Goal: Information Seeking & Learning: Understand process/instructions

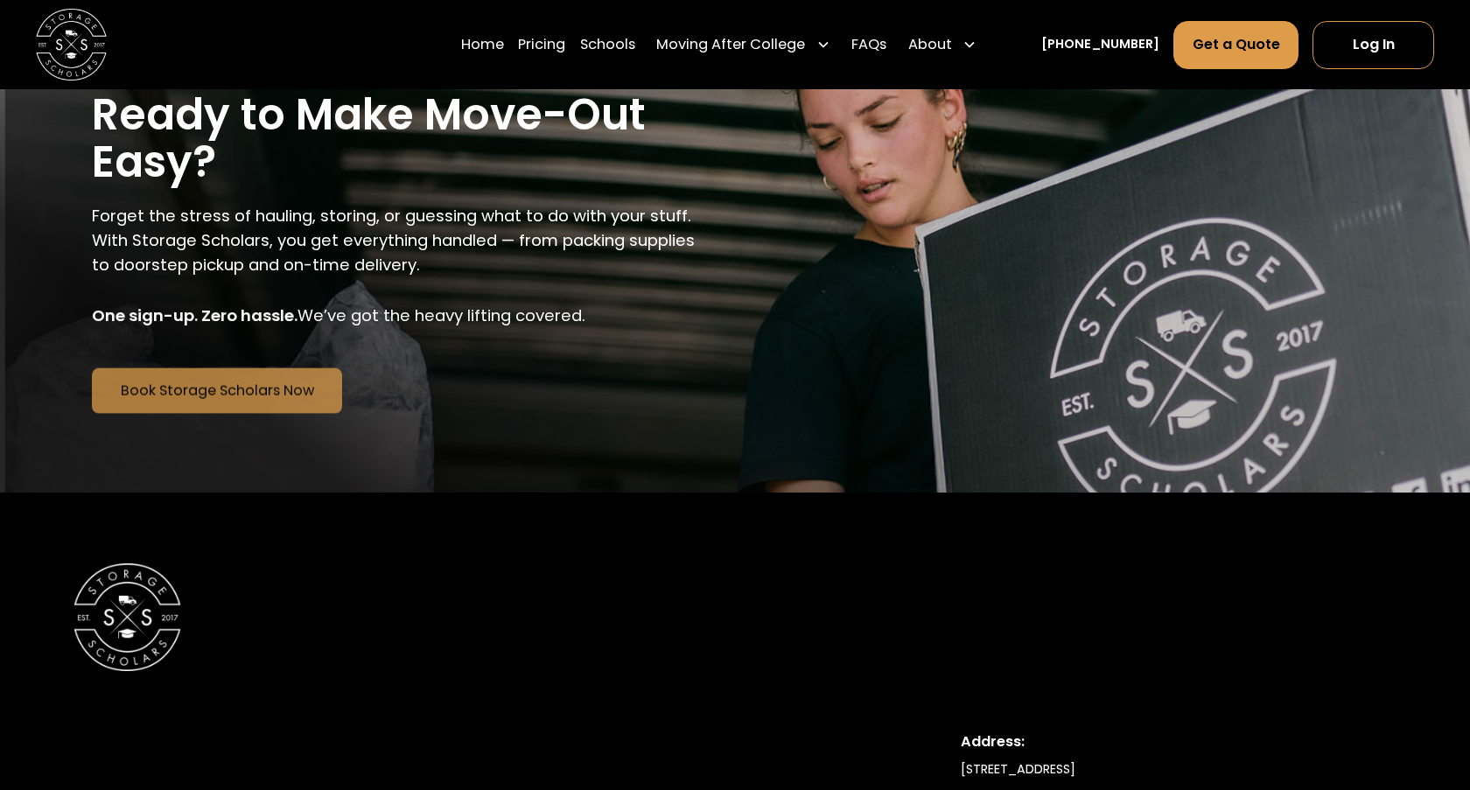
scroll to position [4200, 0]
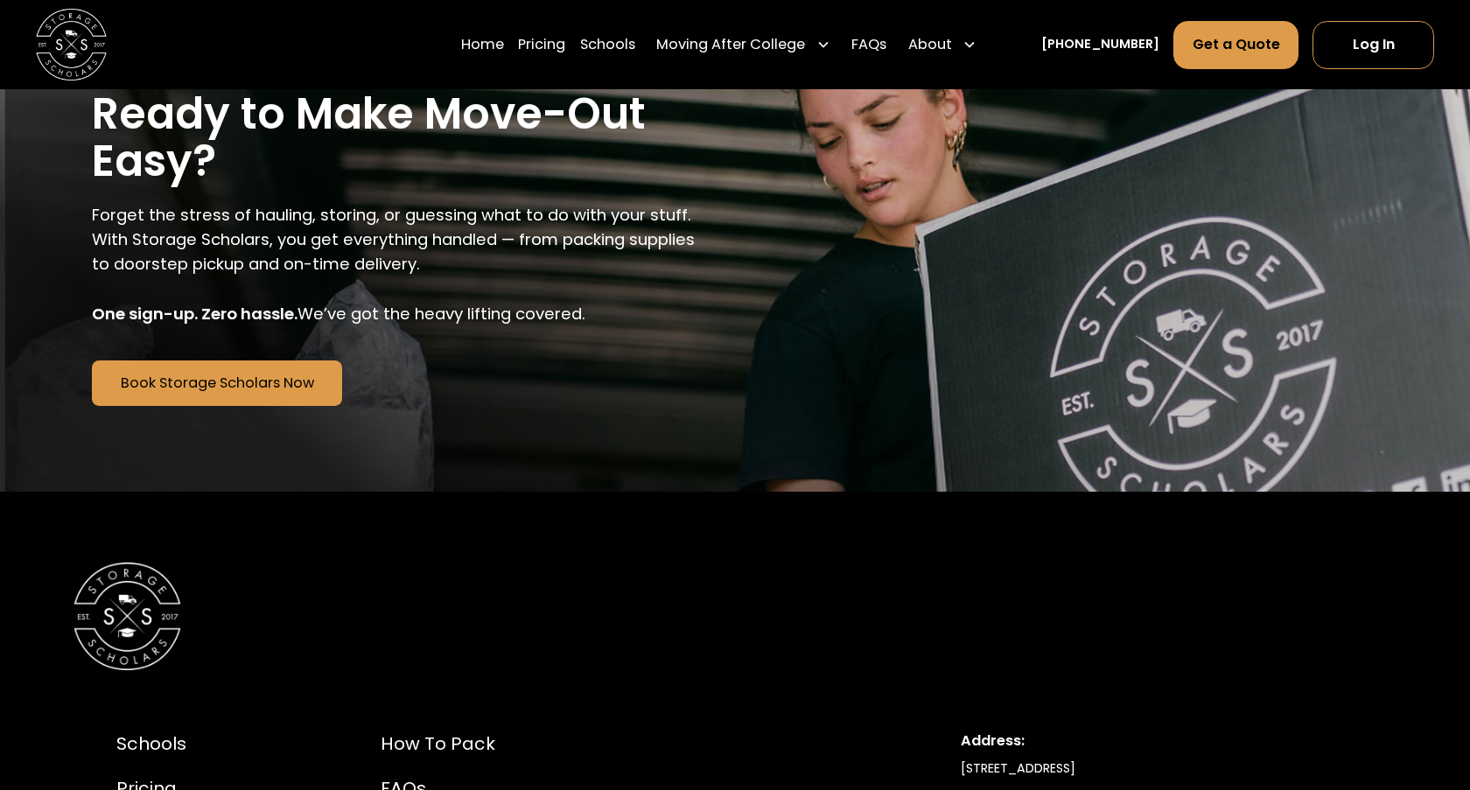
click at [735, 654] on div at bounding box center [735, 617] width 1323 height 108
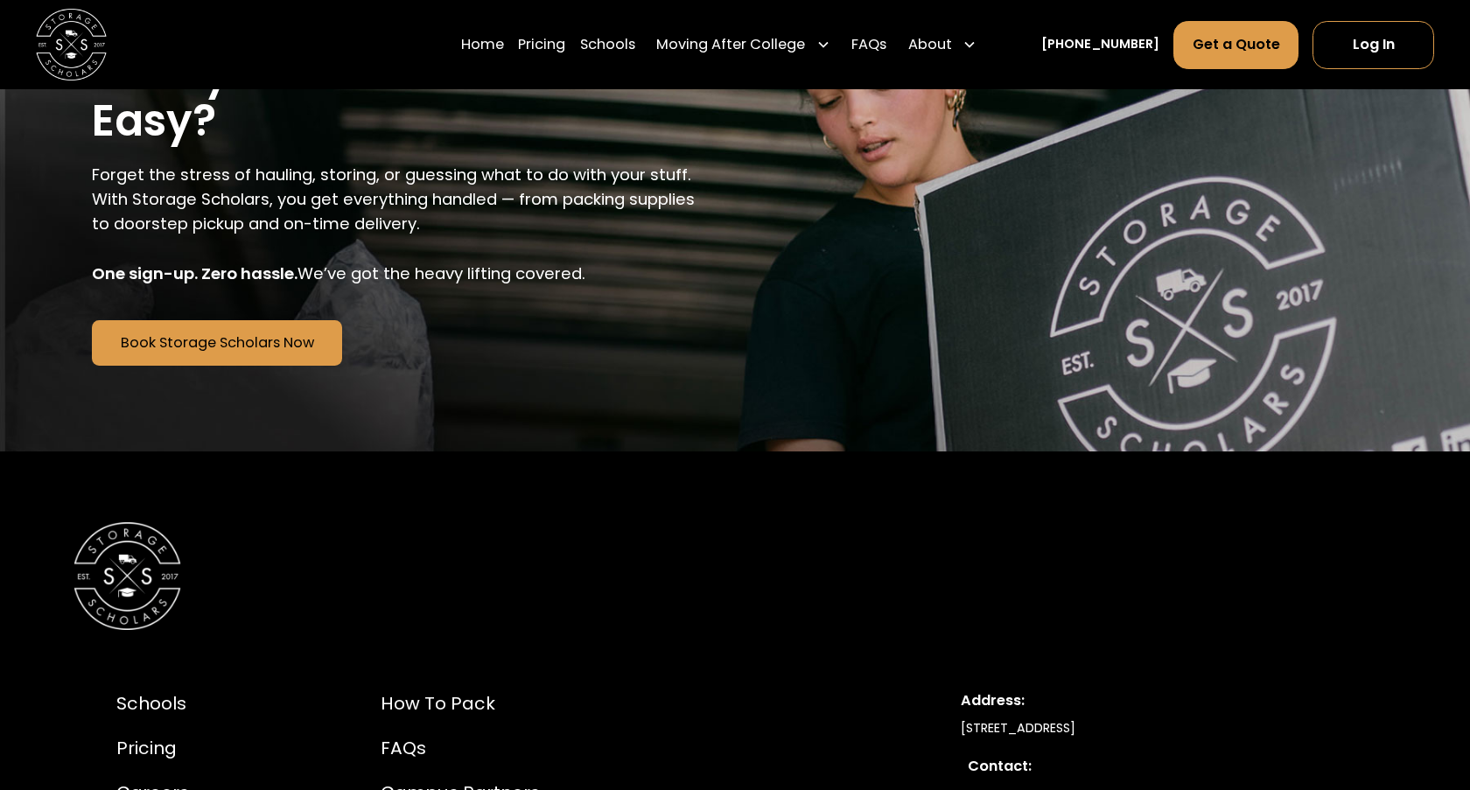
scroll to position [4463, 0]
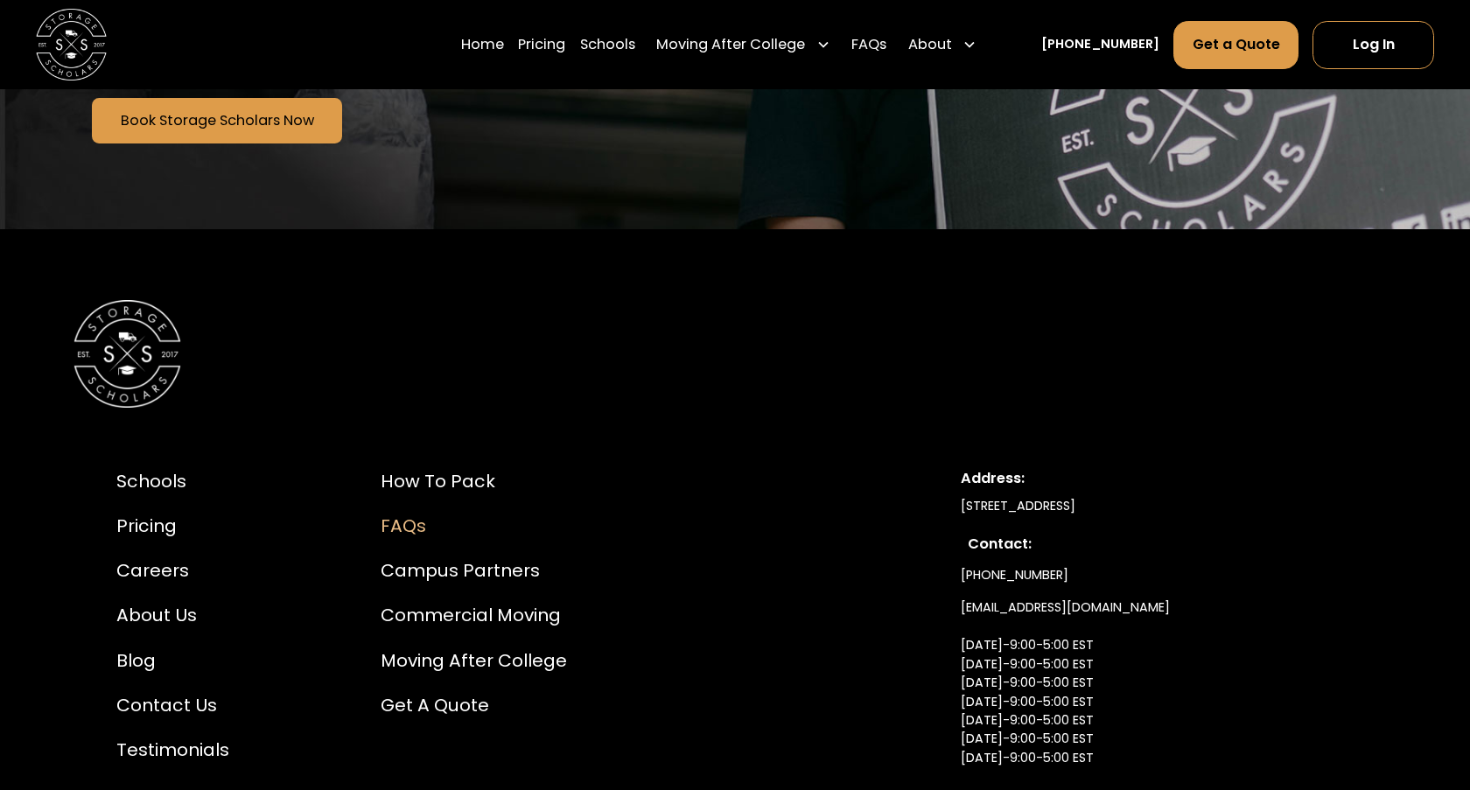
click at [405, 513] on div "FAQs" at bounding box center [474, 526] width 186 height 27
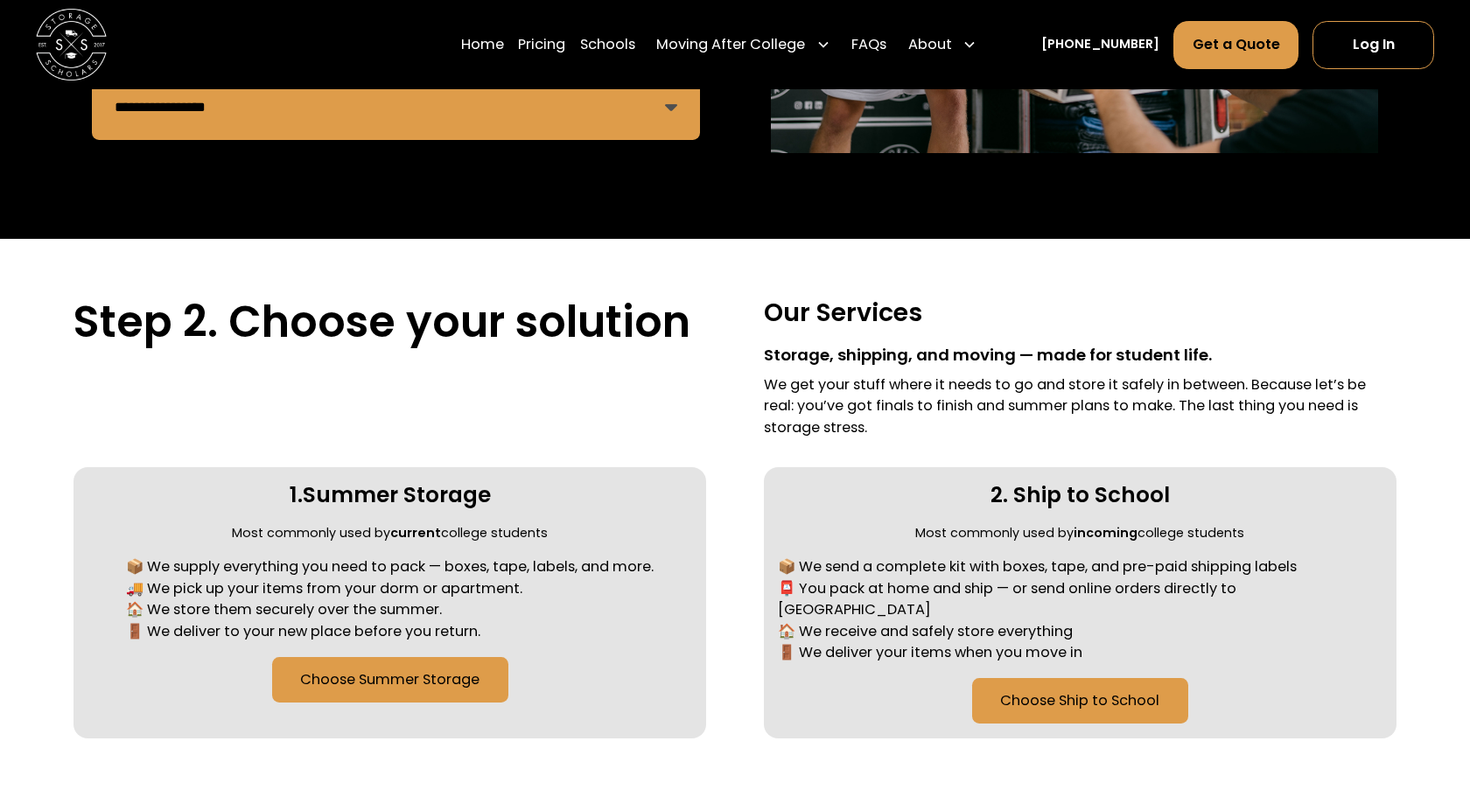
scroll to position [350, 0]
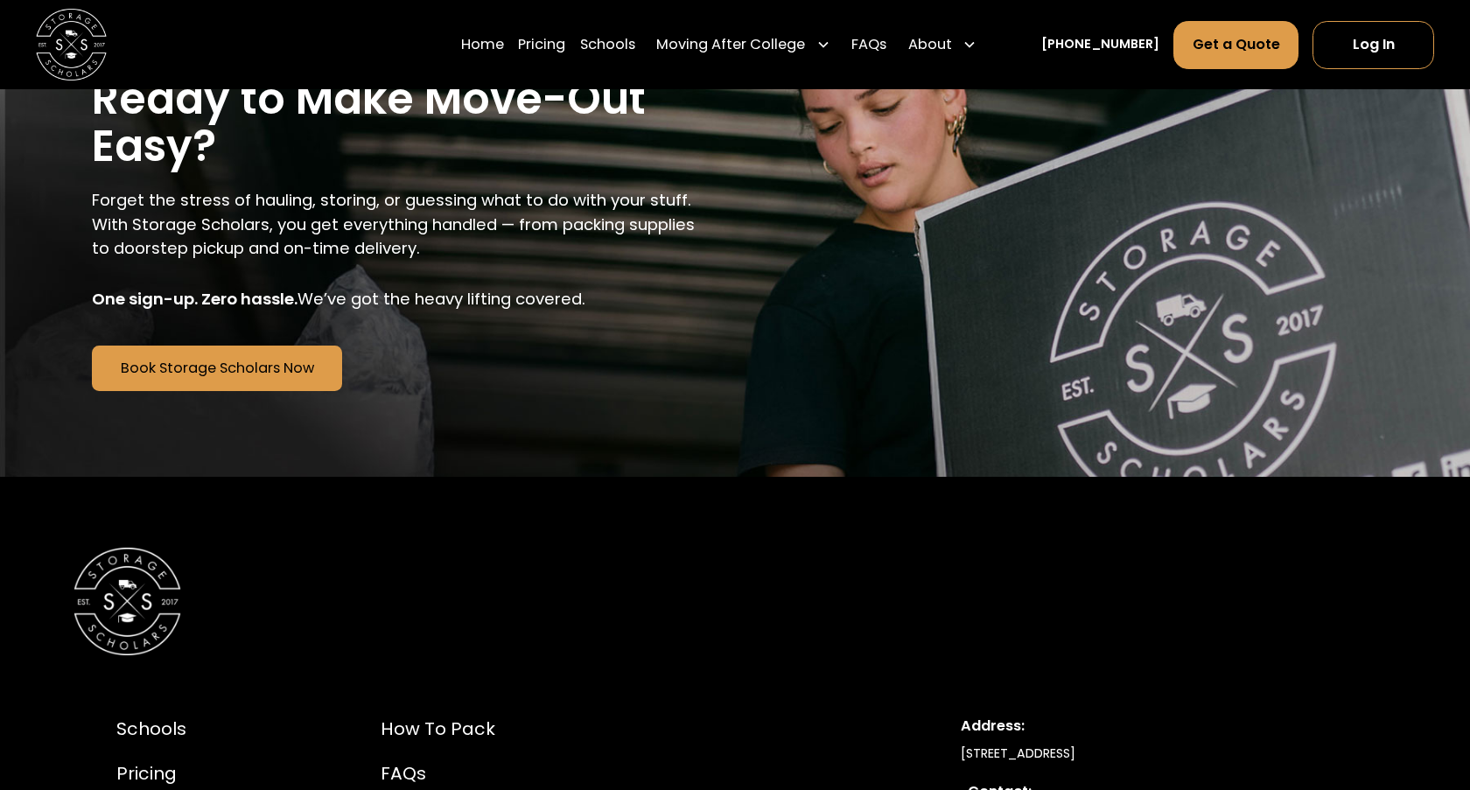
scroll to position [4463, 0]
